Goal: Navigation & Orientation: Find specific page/section

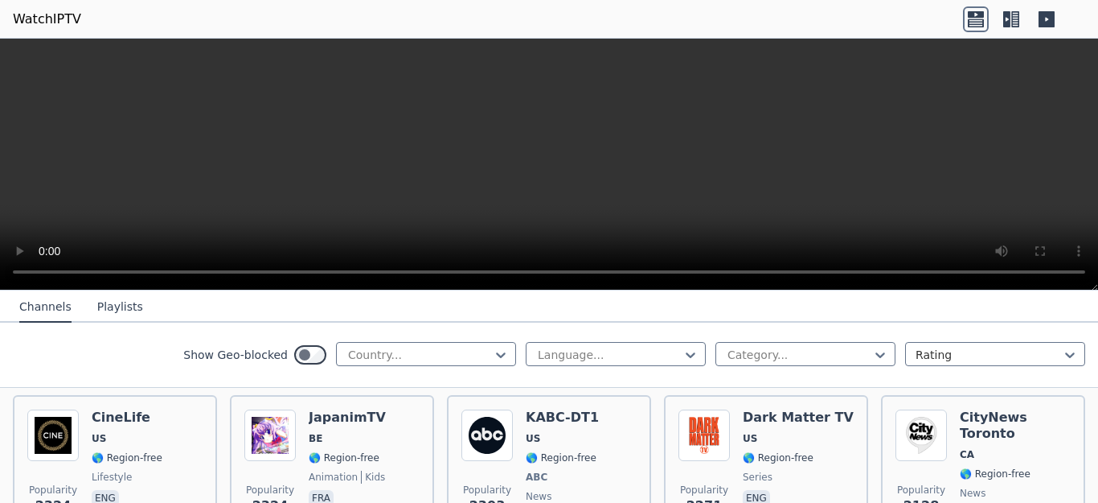
scroll to position [737, 0]
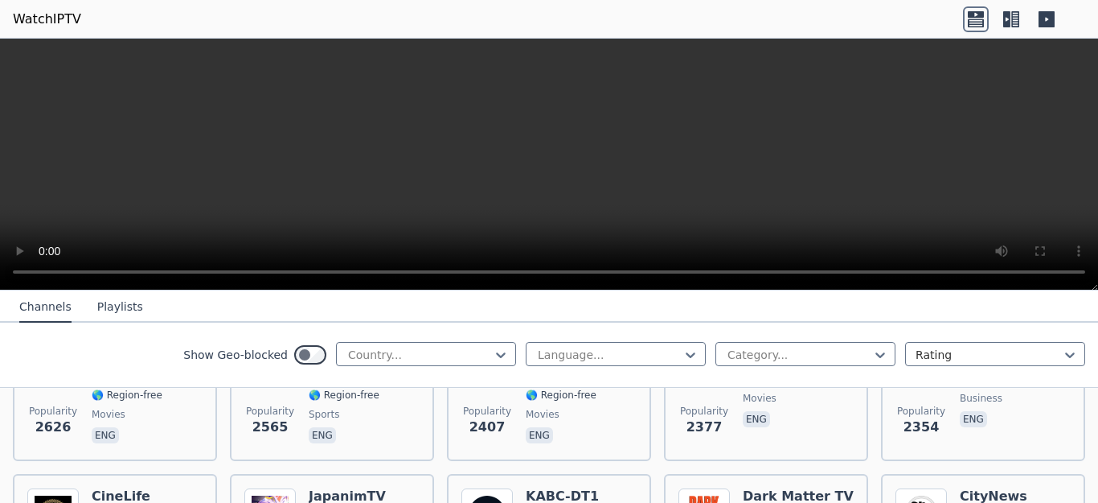
click at [1004, 24] on icon at bounding box center [1007, 19] width 7 height 16
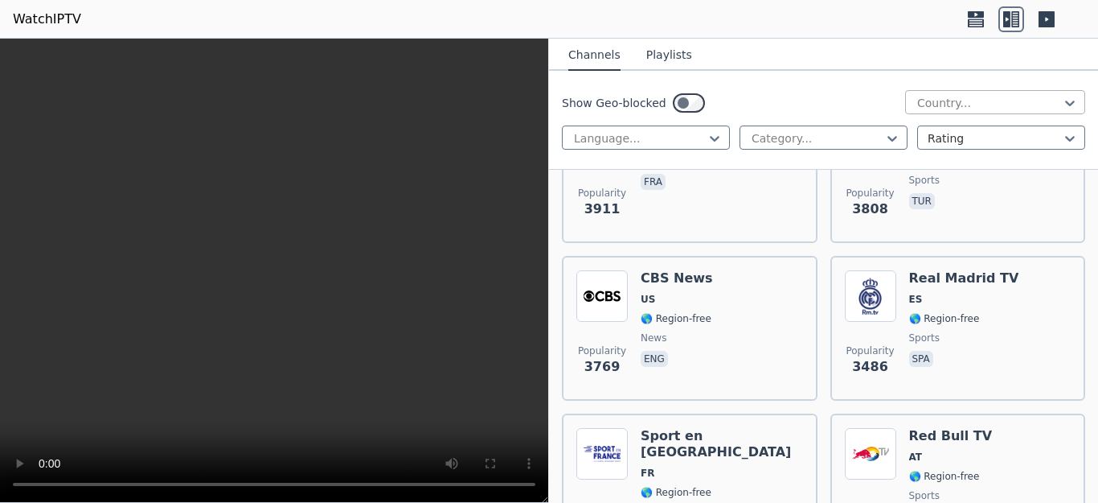
click at [941, 104] on div at bounding box center [989, 103] width 146 height 16
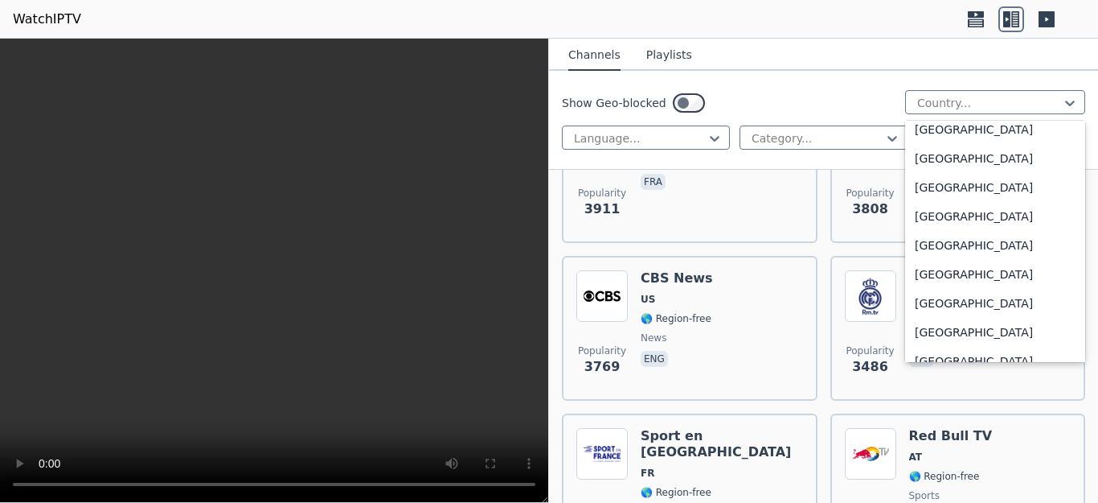
scroll to position [1640, 0]
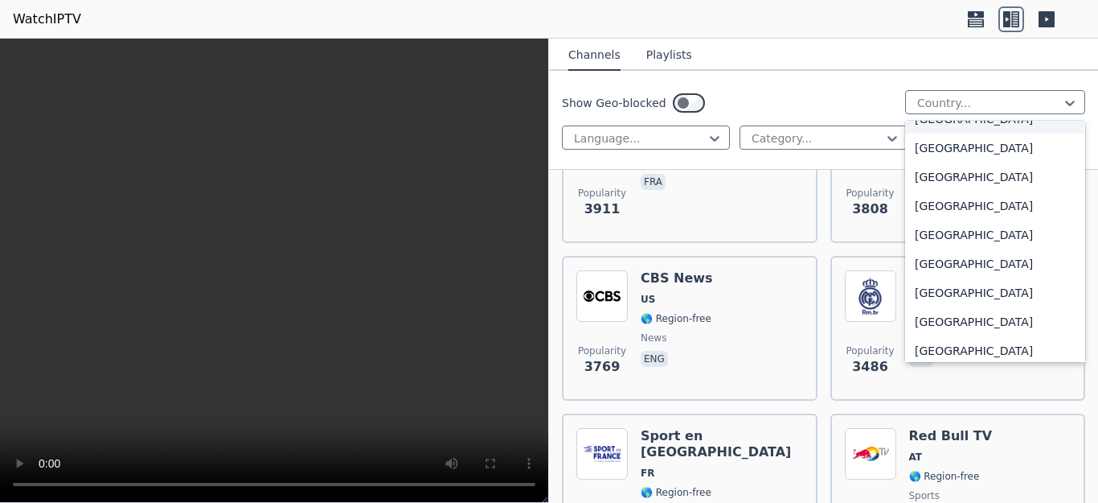
click at [1006, 133] on div "[GEOGRAPHIC_DATA]" at bounding box center [995, 119] width 180 height 29
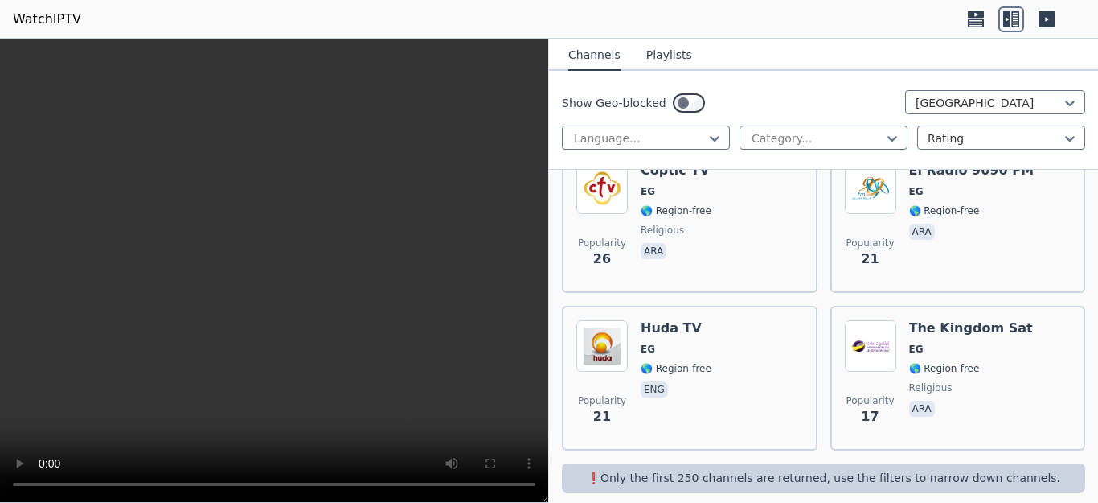
scroll to position [1159, 0]
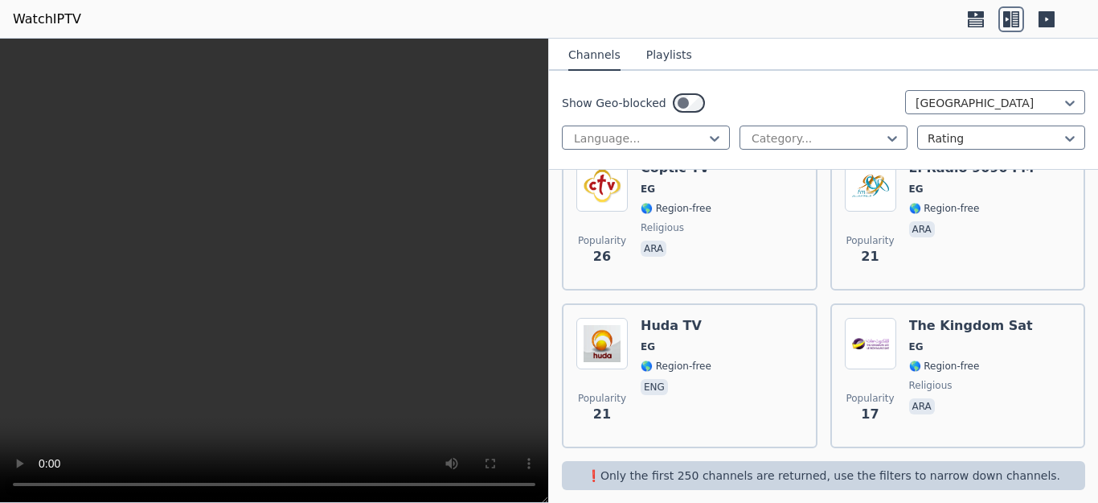
click at [663, 63] on button "Playlists" at bounding box center [670, 55] width 46 height 31
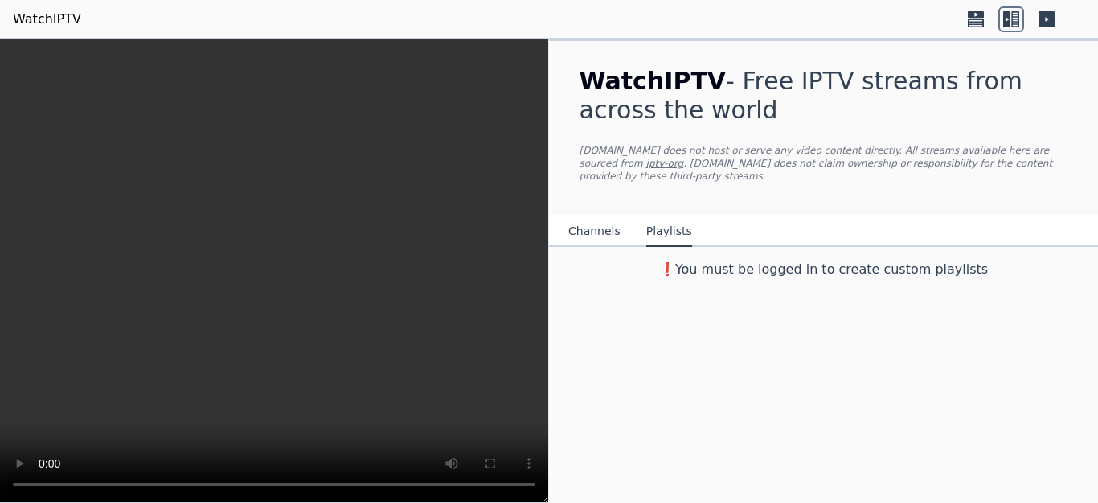
scroll to position [0, 0]
click at [595, 227] on button "Channels" at bounding box center [595, 231] width 52 height 31
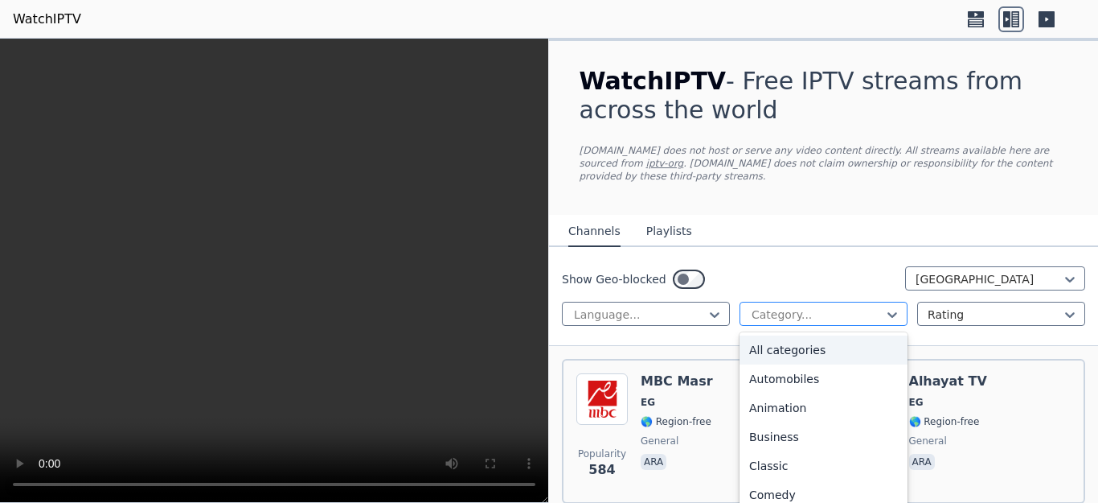
click at [772, 306] on div at bounding box center [817, 314] width 134 height 16
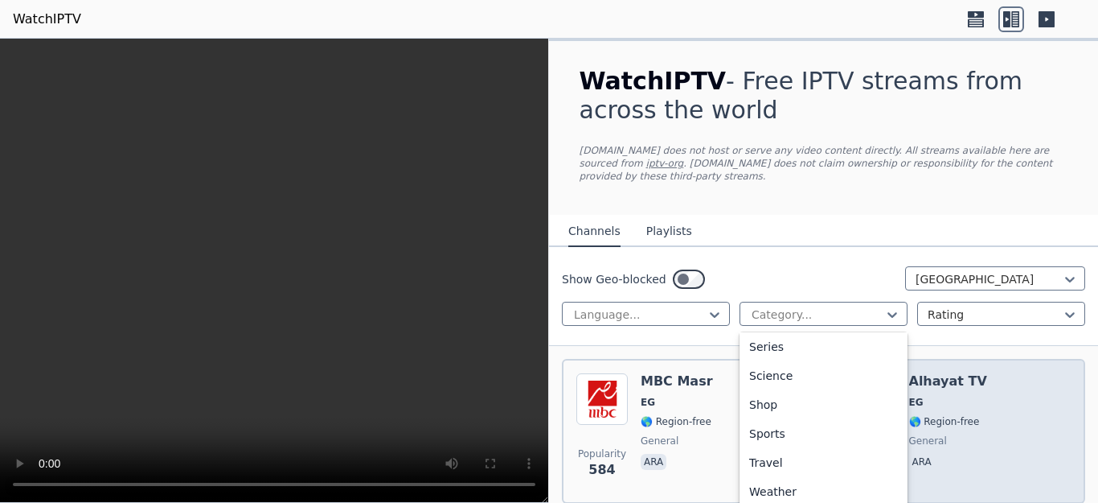
scroll to position [656, 0]
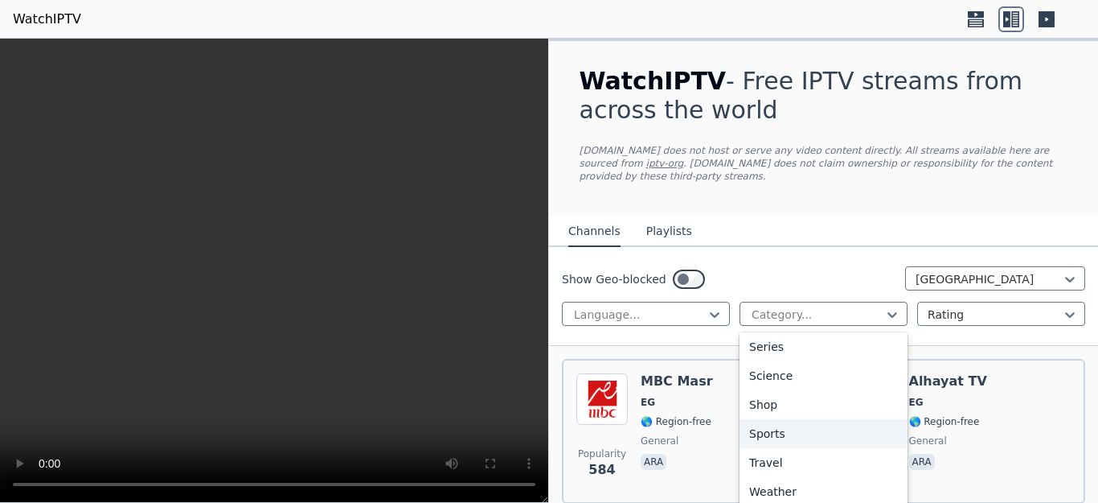
click at [826, 448] on div "Sports" at bounding box center [824, 433] width 168 height 29
